Goal: Information Seeking & Learning: Learn about a topic

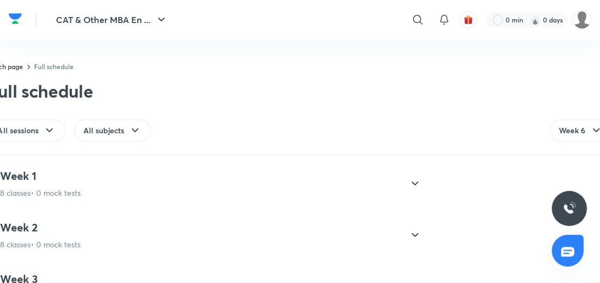
scroll to position [450, 0]
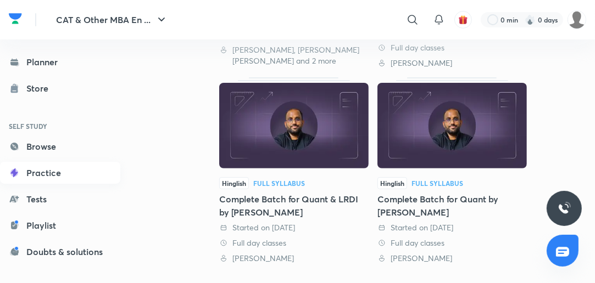
click at [49, 169] on link "Practice" at bounding box center [60, 173] width 120 height 22
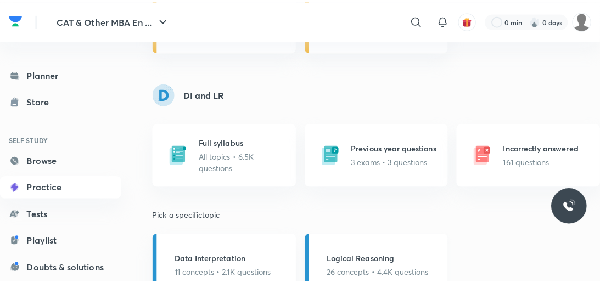
scroll to position [715, 0]
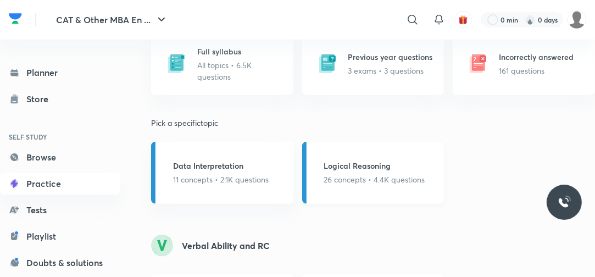
click at [369, 169] on h5 "Logical Reasoning" at bounding box center [374, 166] width 101 height 12
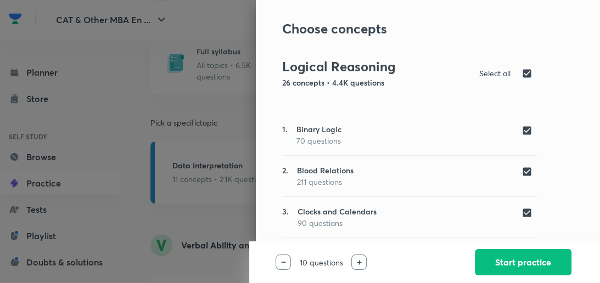
scroll to position [0, 0]
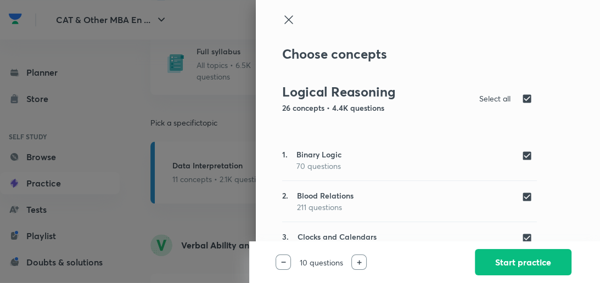
click at [362, 258] on div at bounding box center [359, 262] width 15 height 15
click at [360, 259] on div at bounding box center [359, 262] width 15 height 15
click at [501, 259] on button "Start practice" at bounding box center [523, 261] width 97 height 26
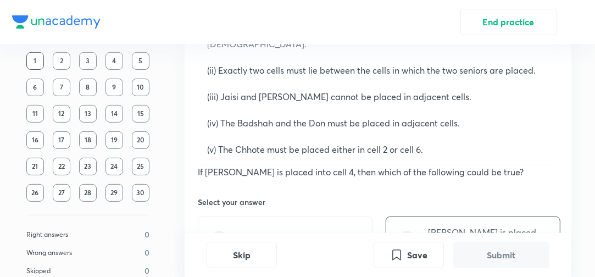
scroll to position [264, 0]
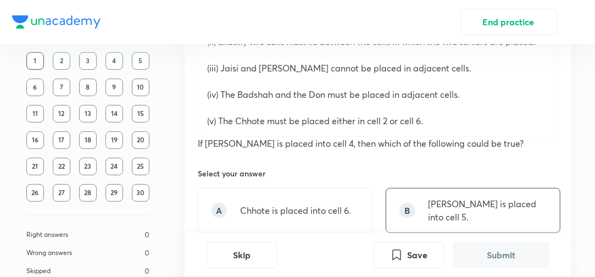
click at [463, 188] on div "B [PERSON_NAME] is placed into cell 5." at bounding box center [473, 210] width 175 height 45
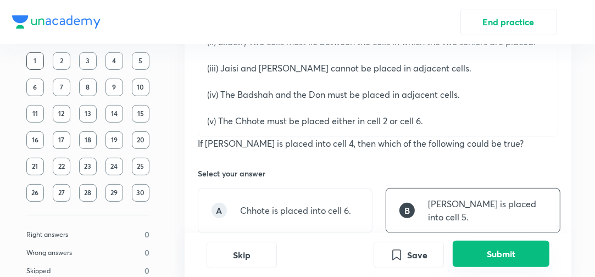
click at [482, 263] on button "Submit" at bounding box center [501, 254] width 97 height 26
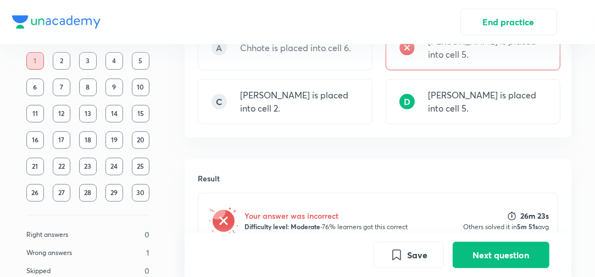
scroll to position [558, 0]
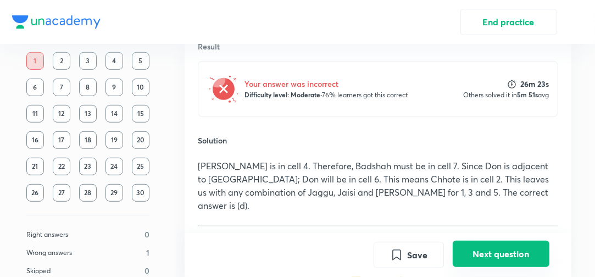
click at [510, 258] on button "Next question" at bounding box center [501, 254] width 97 height 26
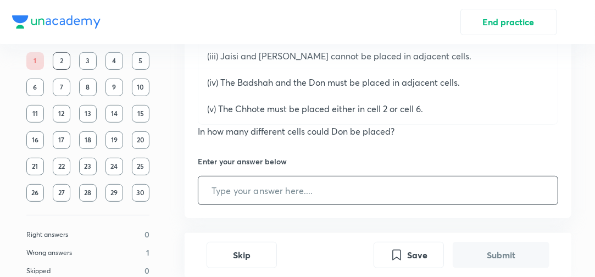
scroll to position [287, 0]
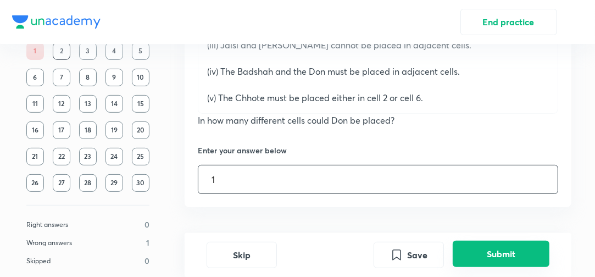
type input "1"
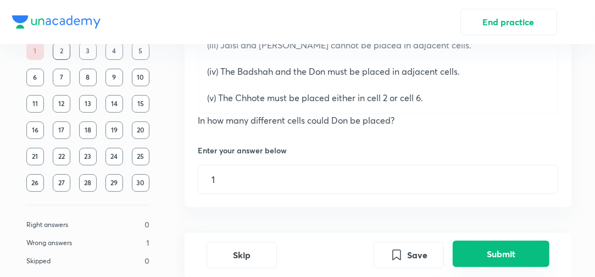
click at [497, 251] on button "Submit" at bounding box center [501, 254] width 97 height 26
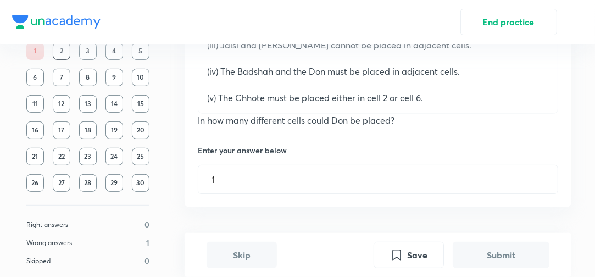
scroll to position [476, 0]
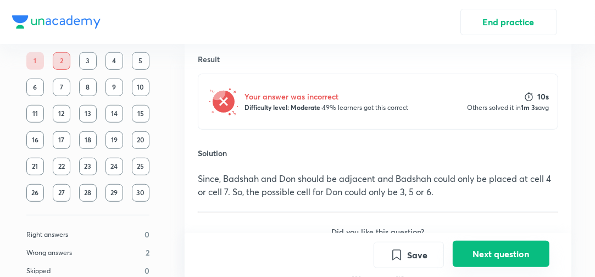
click at [494, 248] on button "Next question" at bounding box center [501, 254] width 97 height 26
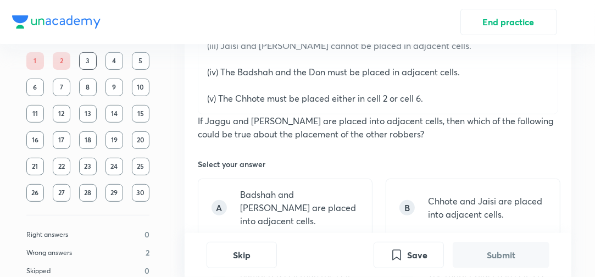
scroll to position [308, 0]
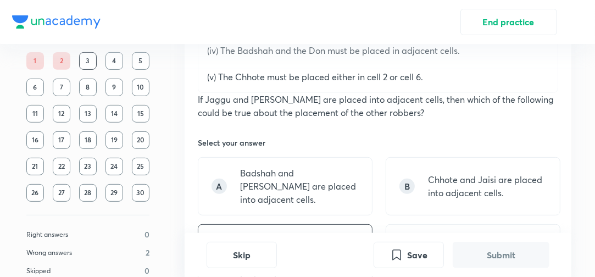
click at [272, 233] on p "Jaisi is placed in a lower-numbered cell than the cell into which [PERSON_NAME]…" at bounding box center [299, 259] width 119 height 53
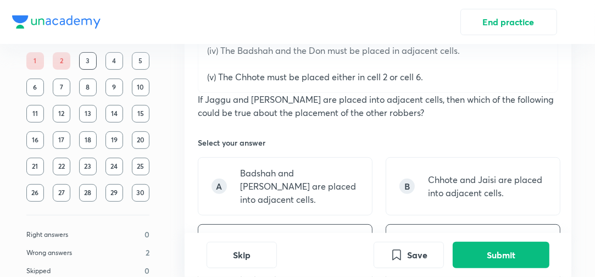
drag, startPoint x: 297, startPoint y: 138, endPoint x: 417, endPoint y: 204, distance: 137.2
click at [298, 166] on p "Badshah and [PERSON_NAME] are placed into adjacent cells." at bounding box center [299, 186] width 119 height 40
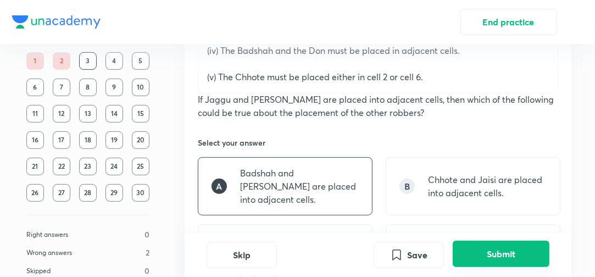
click at [501, 258] on button "Submit" at bounding box center [501, 254] width 97 height 26
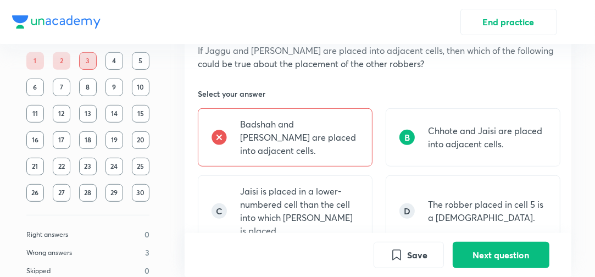
scroll to position [352, 0]
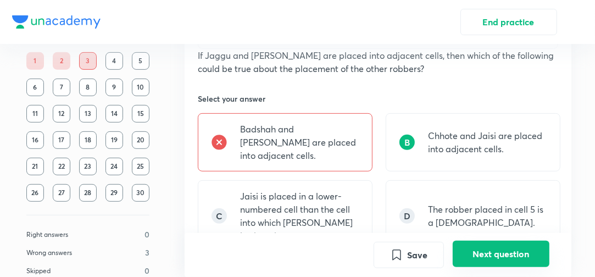
click at [498, 246] on button "Next question" at bounding box center [501, 254] width 97 height 26
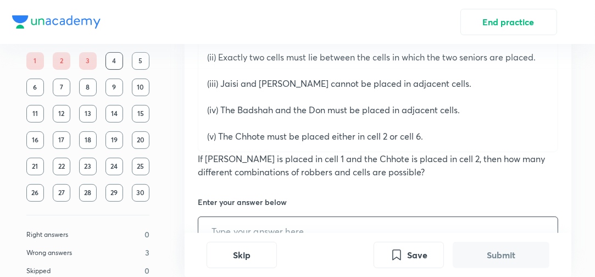
scroll to position [264, 0]
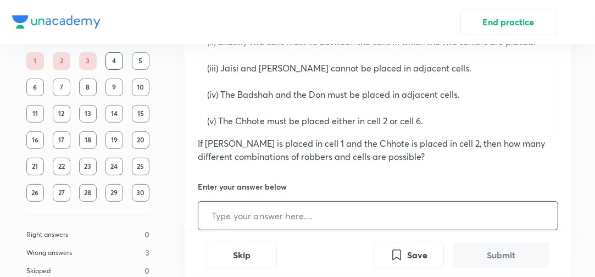
click at [277, 202] on input "text" at bounding box center [377, 216] width 359 height 28
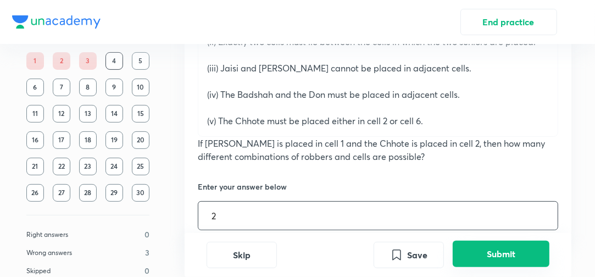
type input "2"
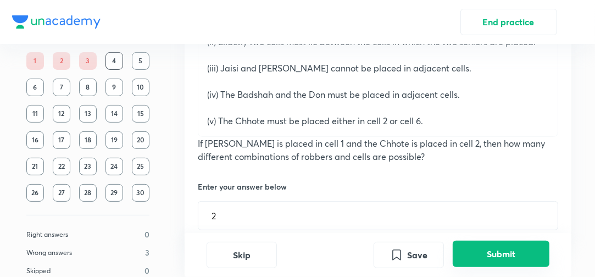
click at [507, 248] on button "Submit" at bounding box center [501, 254] width 97 height 26
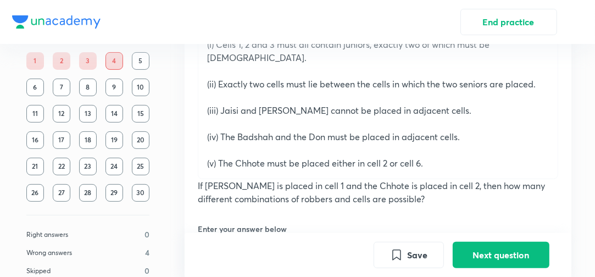
scroll to position [269, 0]
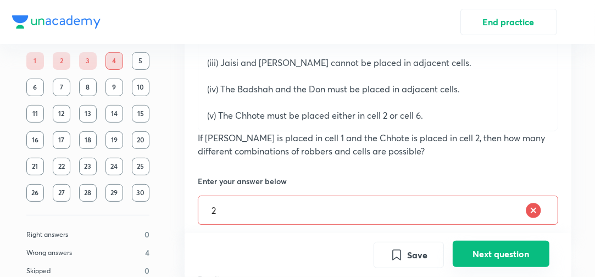
click at [488, 265] on button "Next question" at bounding box center [501, 254] width 97 height 26
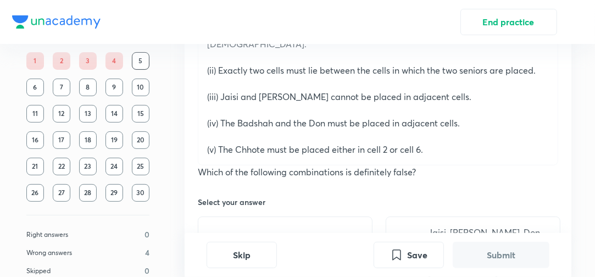
scroll to position [264, 0]
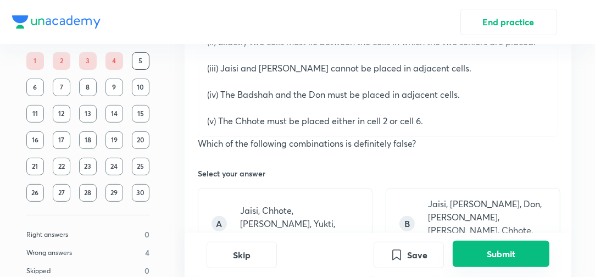
click at [461, 252] on button "Submit" at bounding box center [501, 254] width 97 height 26
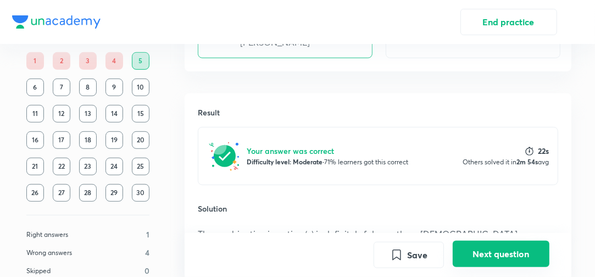
click at [474, 253] on button "Next question" at bounding box center [501, 254] width 97 height 26
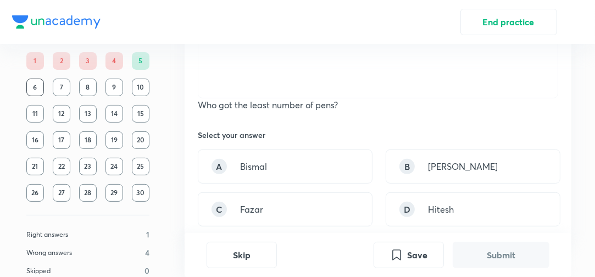
scroll to position [264, 0]
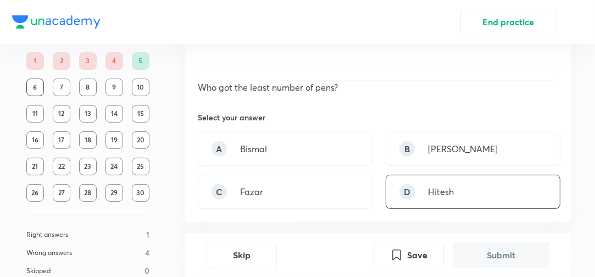
click at [452, 187] on p "Hitesh" at bounding box center [441, 191] width 26 height 13
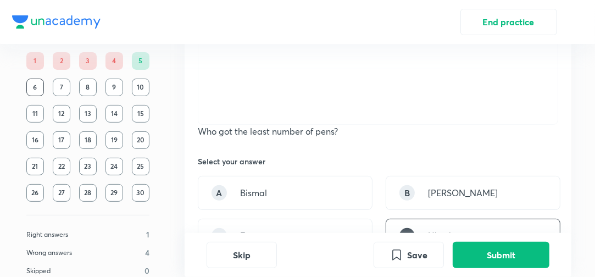
scroll to position [88, 0]
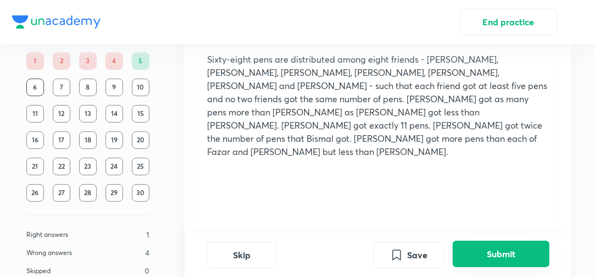
click at [470, 244] on button "Submit" at bounding box center [501, 254] width 97 height 26
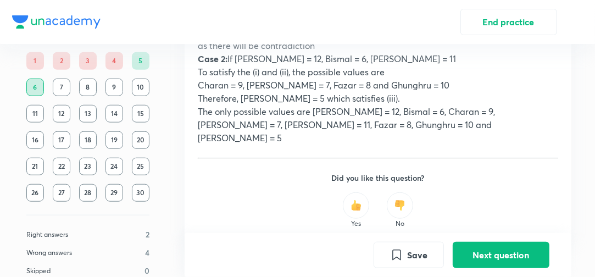
scroll to position [727, 0]
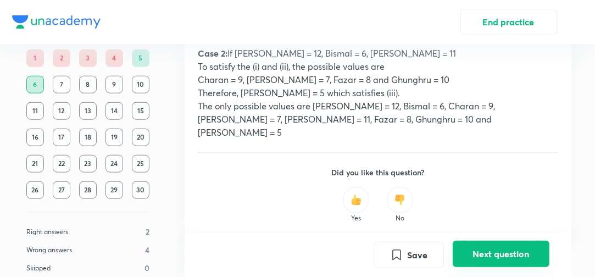
click at [509, 255] on button "Next question" at bounding box center [501, 254] width 97 height 26
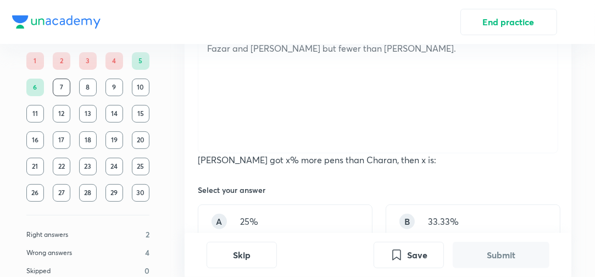
scroll to position [176, 0]
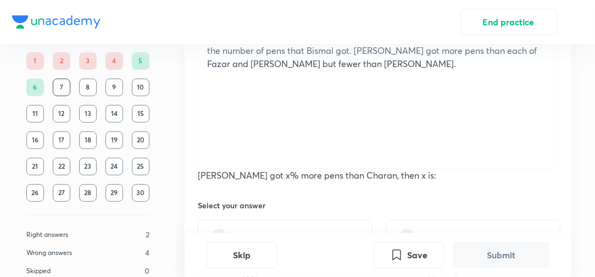
click at [30, 90] on div "6" at bounding box center [35, 88] width 18 height 18
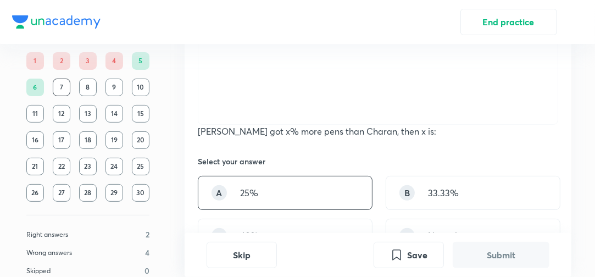
scroll to position [308, 0]
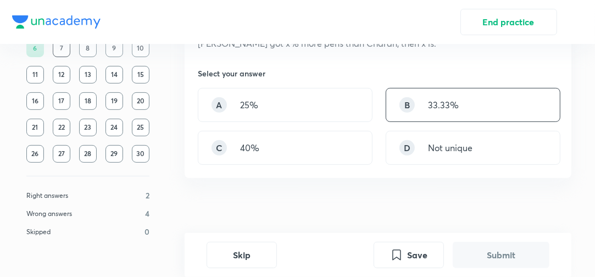
click at [439, 112] on div "B 33.33%" at bounding box center [473, 105] width 175 height 34
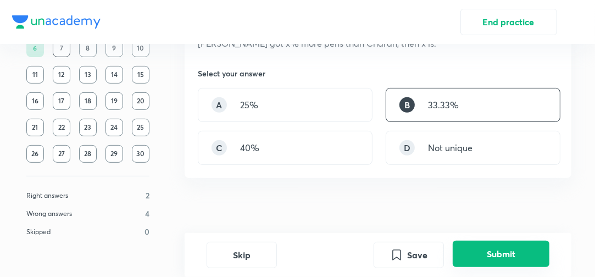
click at [498, 259] on button "Submit" at bounding box center [501, 254] width 97 height 26
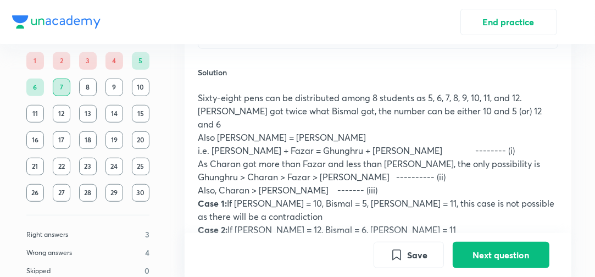
scroll to position [551, 0]
click at [543, 250] on button "Next question" at bounding box center [501, 254] width 97 height 26
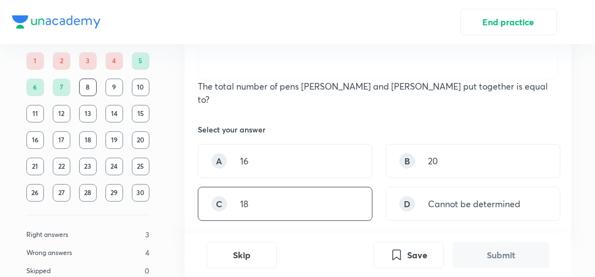
scroll to position [318, 0]
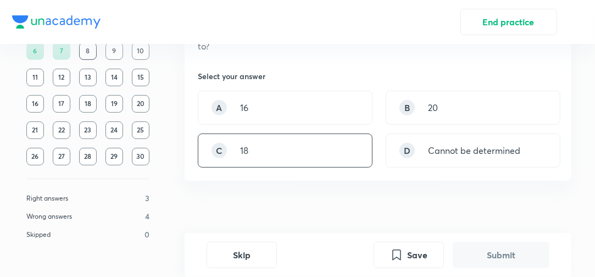
click at [326, 133] on div "C 18" at bounding box center [285, 150] width 175 height 34
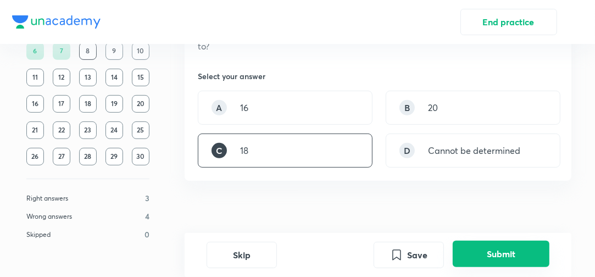
click at [510, 259] on button "Submit" at bounding box center [501, 254] width 97 height 26
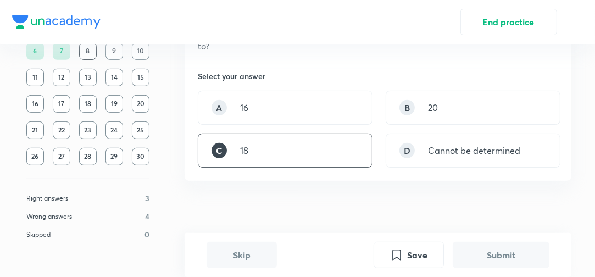
scroll to position [507, 0]
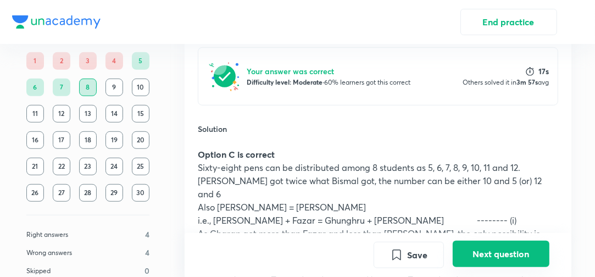
click at [494, 248] on button "Next question" at bounding box center [501, 254] width 97 height 26
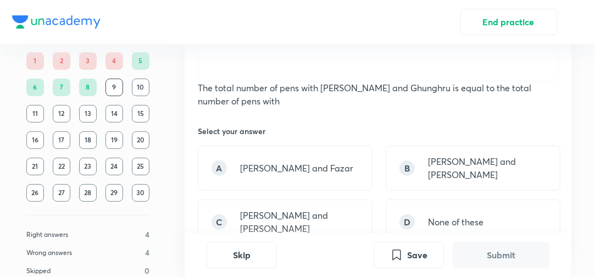
scroll to position [264, 0]
click at [311, 208] on p "[PERSON_NAME] and [PERSON_NAME]" at bounding box center [299, 221] width 119 height 26
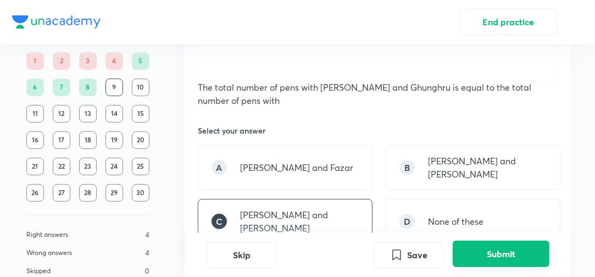
click at [484, 257] on button "Submit" at bounding box center [501, 254] width 97 height 26
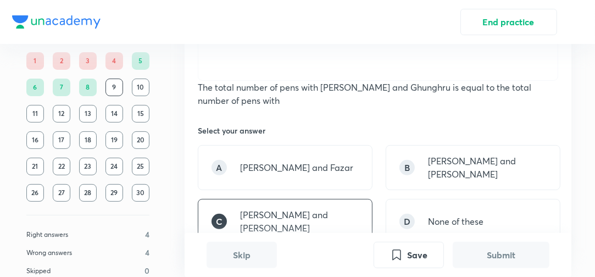
scroll to position [520, 0]
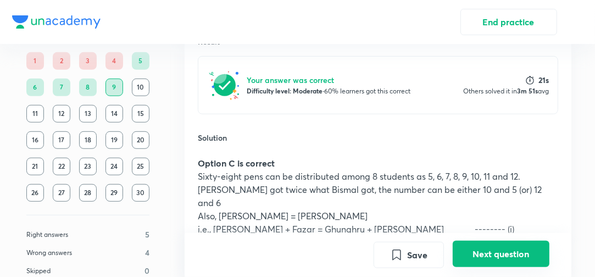
click at [479, 253] on button "Next question" at bounding box center [501, 254] width 97 height 26
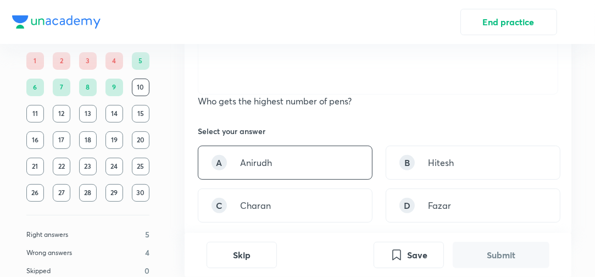
scroll to position [264, 0]
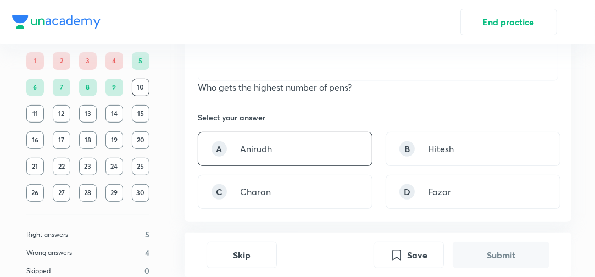
click at [326, 152] on div "A [PERSON_NAME]" at bounding box center [285, 149] width 175 height 34
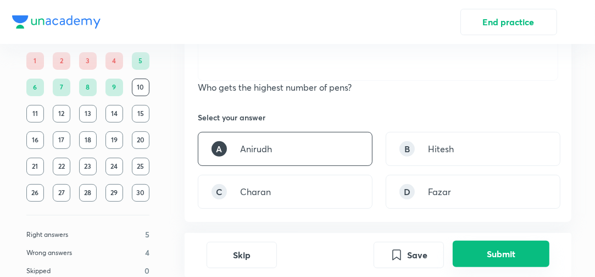
click at [475, 253] on button "Submit" at bounding box center [501, 254] width 97 height 26
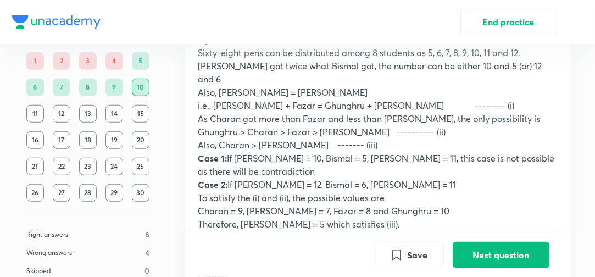
scroll to position [683, 0]
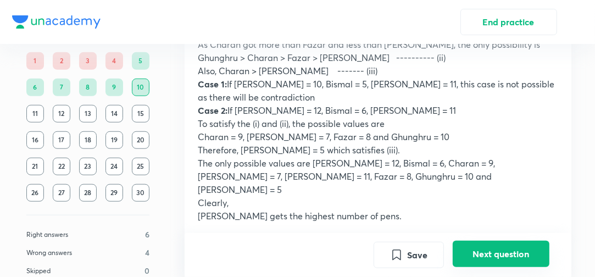
click at [476, 253] on button "Next question" at bounding box center [501, 254] width 97 height 26
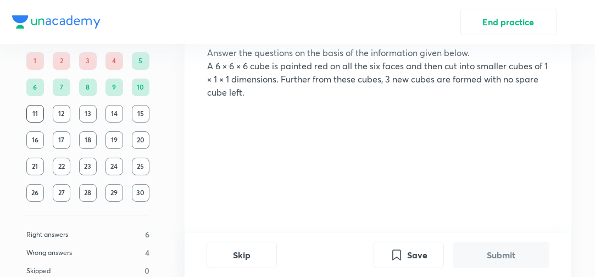
scroll to position [264, 0]
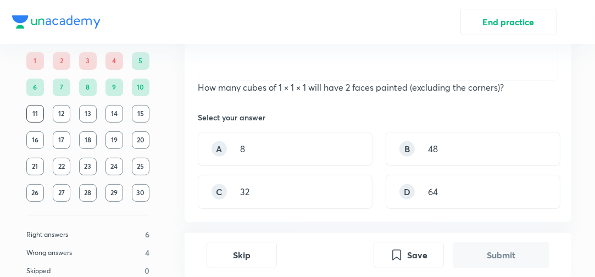
drag, startPoint x: 422, startPoint y: 140, endPoint x: 450, endPoint y: 11, distance: 131.7
click at [422, 140] on div "B 48" at bounding box center [473, 149] width 175 height 34
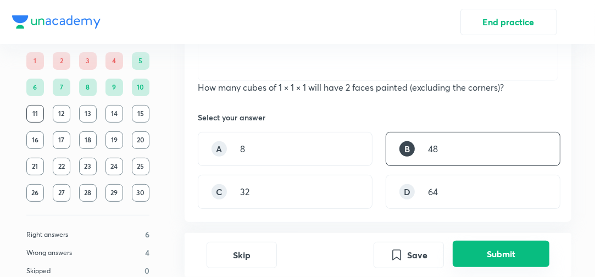
click at [495, 259] on button "Submit" at bounding box center [501, 254] width 97 height 26
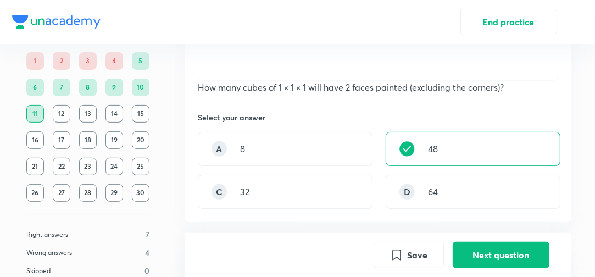
scroll to position [507, 0]
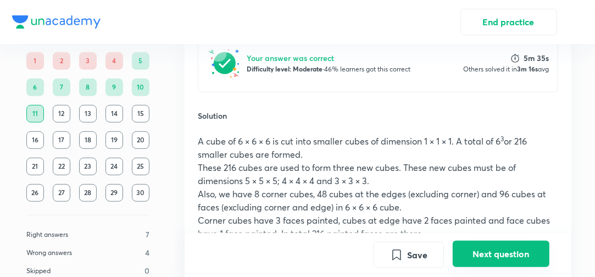
click at [503, 257] on button "Next question" at bounding box center [501, 254] width 97 height 26
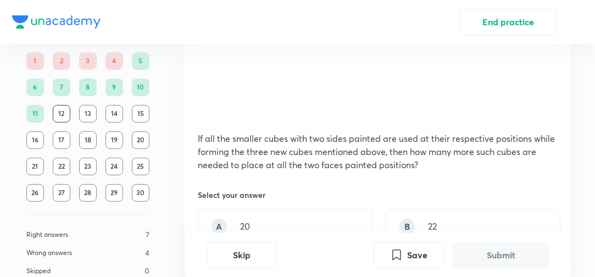
scroll to position [300, 0]
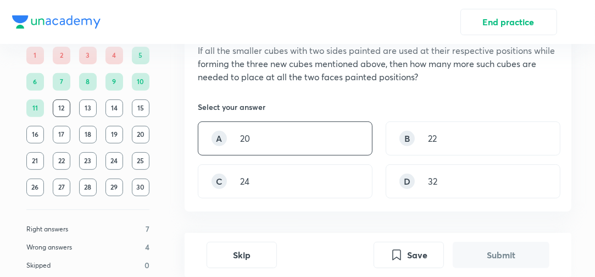
click at [324, 142] on div "A 20" at bounding box center [285, 138] width 175 height 34
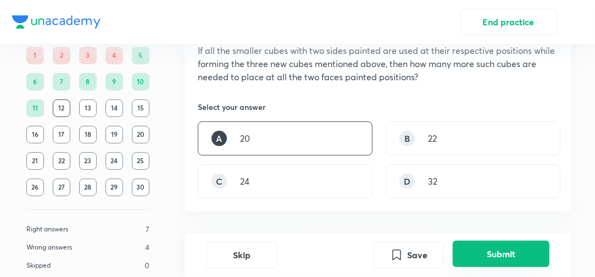
click at [492, 260] on button "Submit" at bounding box center [501, 254] width 97 height 26
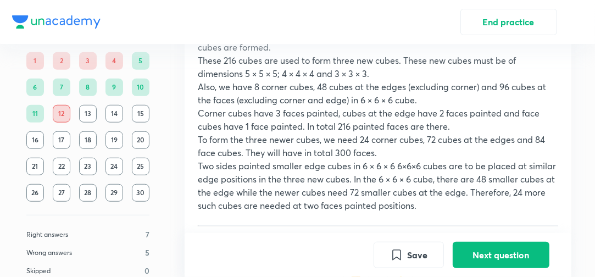
scroll to position [639, 0]
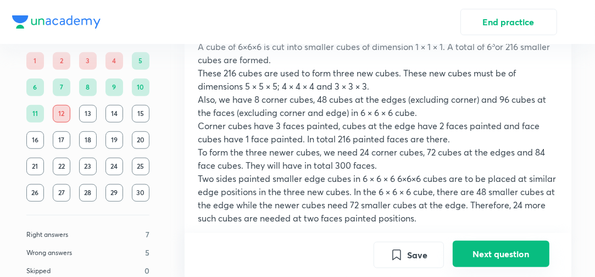
click at [502, 259] on button "Next question" at bounding box center [501, 254] width 97 height 26
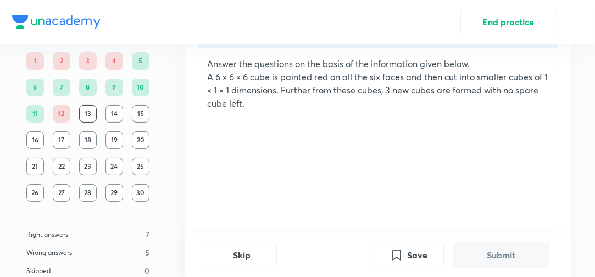
scroll to position [176, 0]
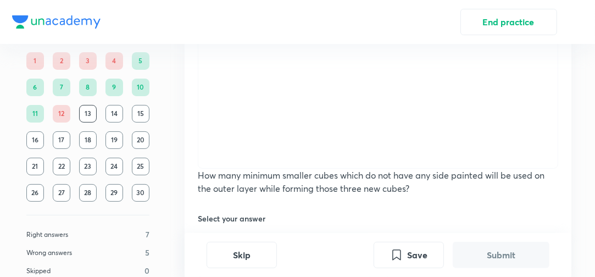
click at [393, 101] on div "Answer the questions on the basis of the information given below. A 6 × 6 × 6 c…" at bounding box center [377, 62] width 359 height 212
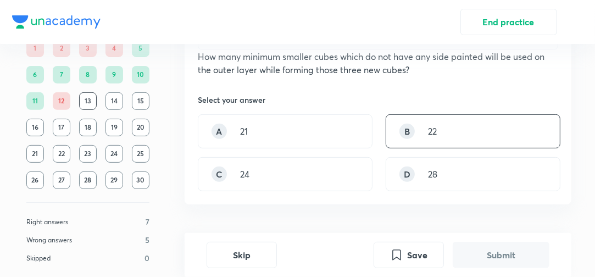
scroll to position [308, 0]
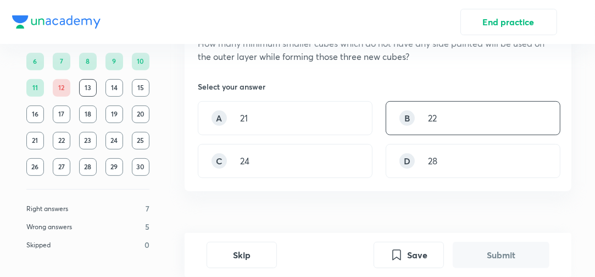
click at [494, 130] on div "B 22" at bounding box center [473, 118] width 175 height 34
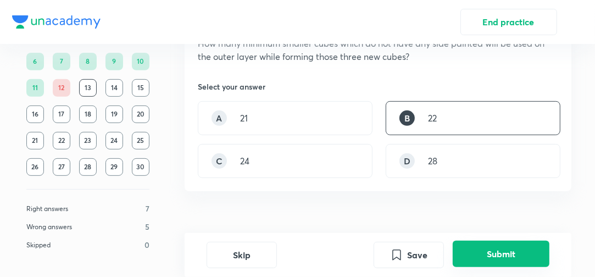
click at [496, 261] on button "Submit" at bounding box center [501, 254] width 97 height 26
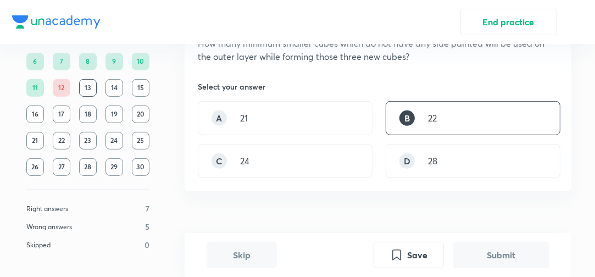
scroll to position [520, 0]
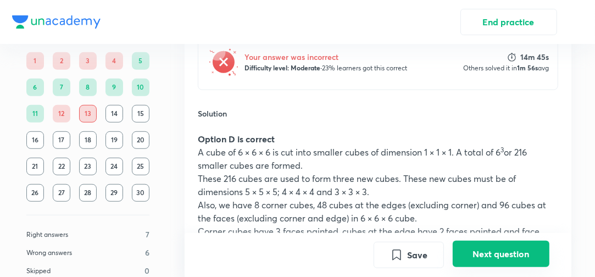
click at [503, 255] on button "Next question" at bounding box center [501, 254] width 97 height 26
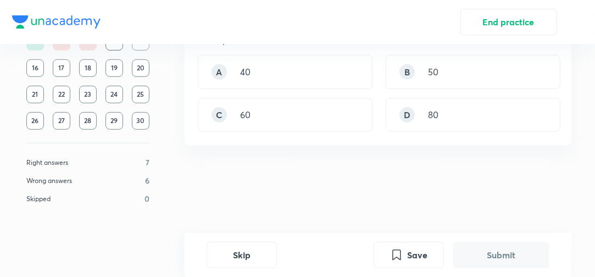
scroll to position [0, 0]
